Goal: Task Accomplishment & Management: Manage account settings

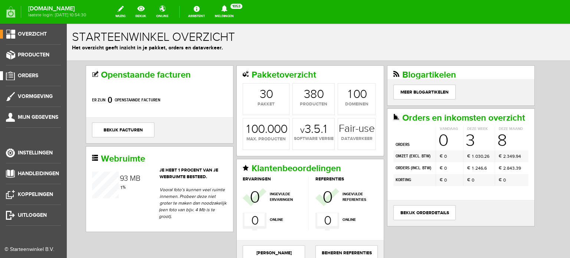
click at [29, 75] on span "Orders" at bounding box center [28, 75] width 20 height 6
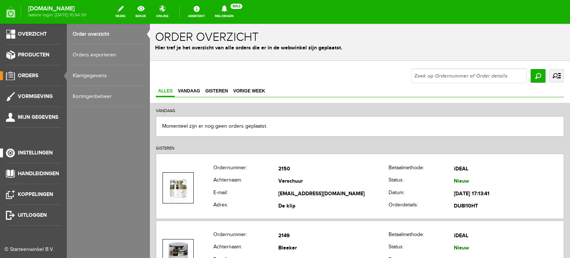
click at [47, 154] on span "Instellingen" at bounding box center [35, 153] width 35 height 6
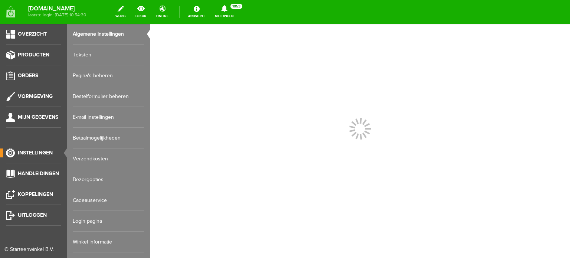
click at [92, 219] on link "Login pagina" at bounding box center [108, 221] width 71 height 21
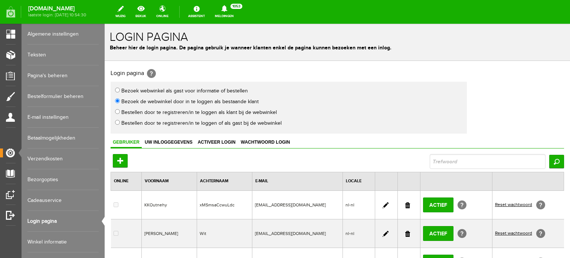
click at [405, 202] on link at bounding box center [407, 205] width 5 height 6
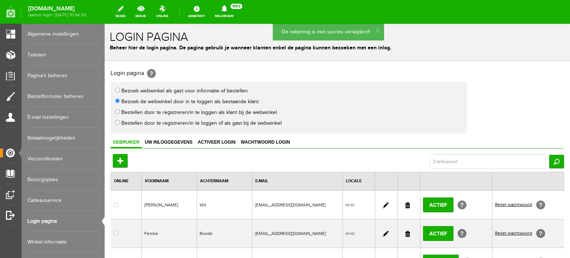
click at [383, 202] on link at bounding box center [386, 205] width 6 height 6
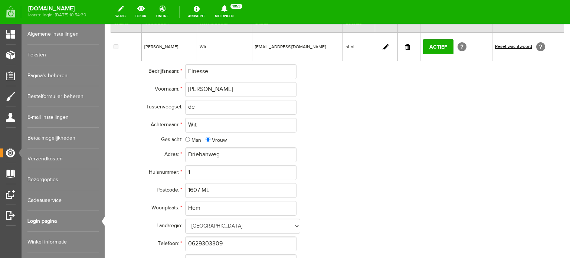
scroll to position [144, 0]
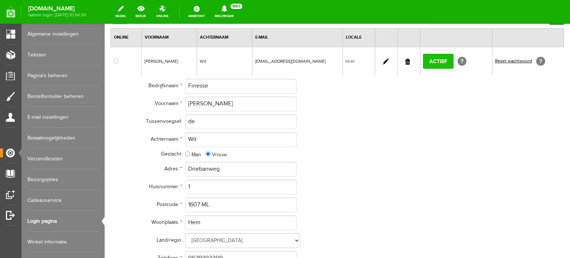
click at [429, 60] on input "Actief" at bounding box center [438, 61] width 30 height 15
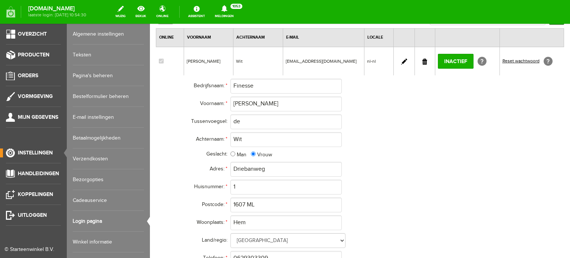
click at [40, 155] on span "Instellingen" at bounding box center [35, 153] width 35 height 6
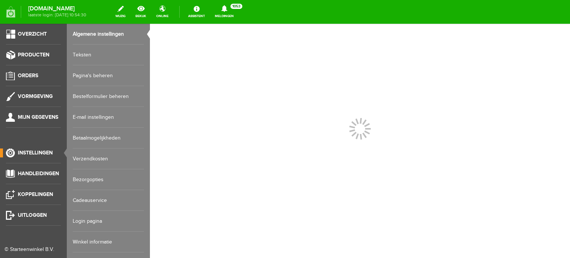
scroll to position [0, 0]
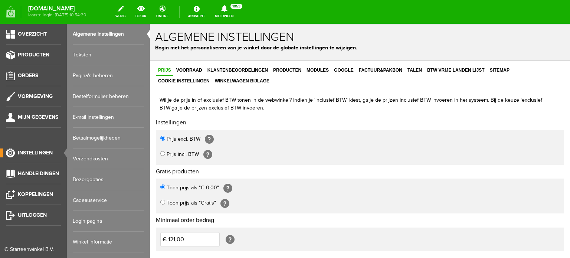
click at [99, 221] on link "Login pagina" at bounding box center [108, 221] width 71 height 21
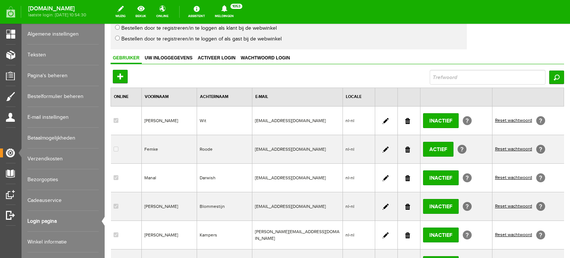
scroll to position [94, 0]
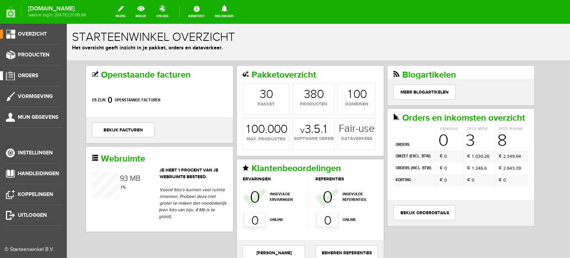
click at [28, 73] on span "Orders" at bounding box center [28, 75] width 20 height 6
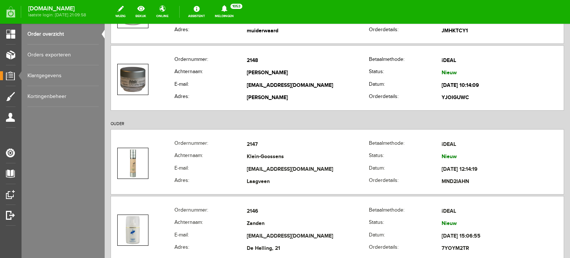
scroll to position [262, 0]
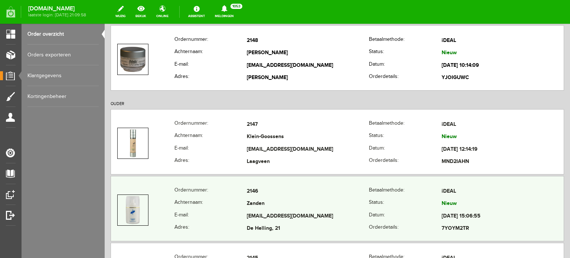
click at [263, 212] on td "[EMAIL_ADDRESS][DOMAIN_NAME]" at bounding box center [308, 216] width 122 height 13
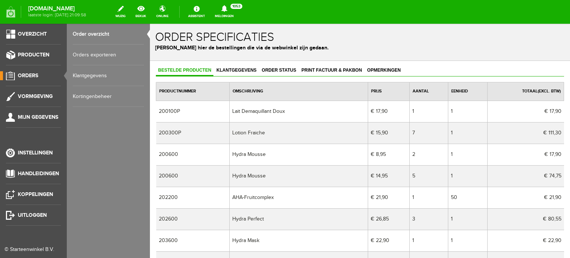
click at [31, 75] on span "Orders" at bounding box center [28, 75] width 20 height 6
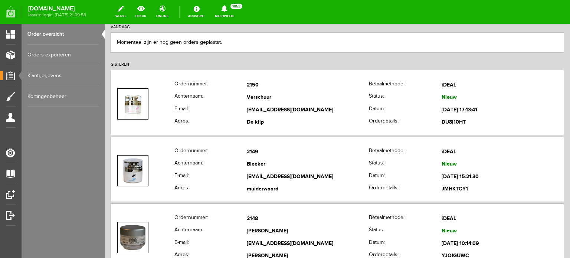
scroll to position [109, 0]
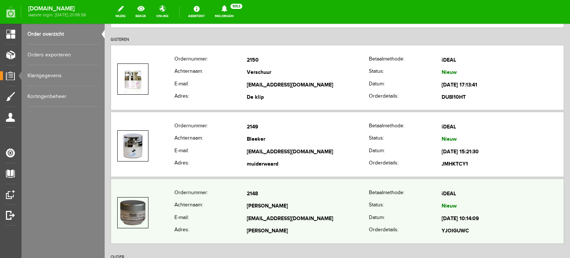
click at [260, 203] on td "[PERSON_NAME]" at bounding box center [308, 206] width 122 height 13
